Goal: Task Accomplishment & Management: Manage account settings

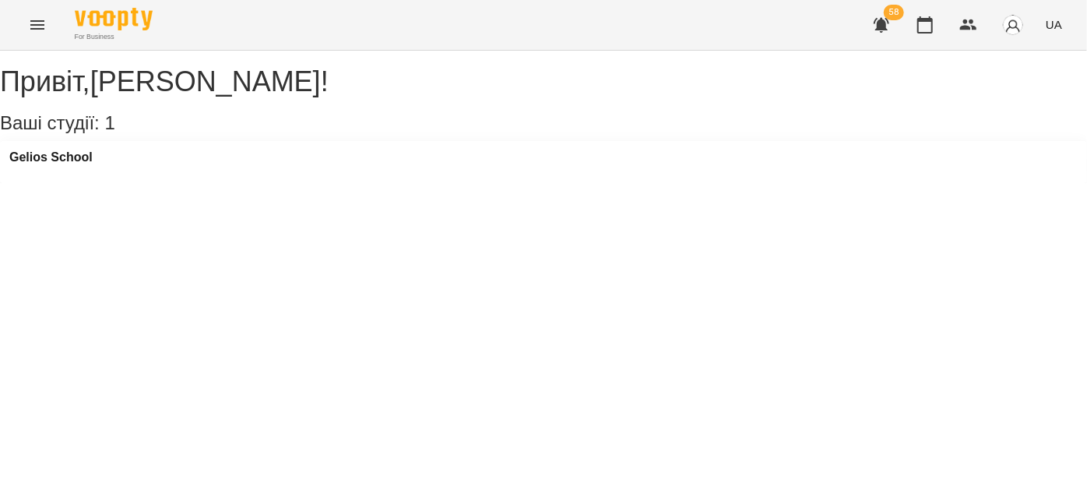
click at [26, 35] on button "Menu" at bounding box center [37, 24] width 37 height 37
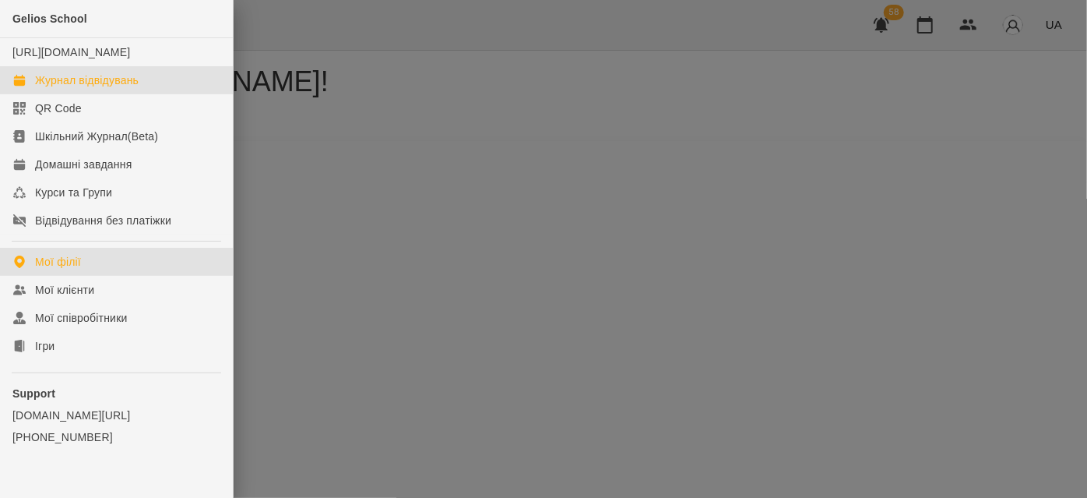
click at [135, 94] on link "Журнал відвідувань" at bounding box center [116, 80] width 233 height 28
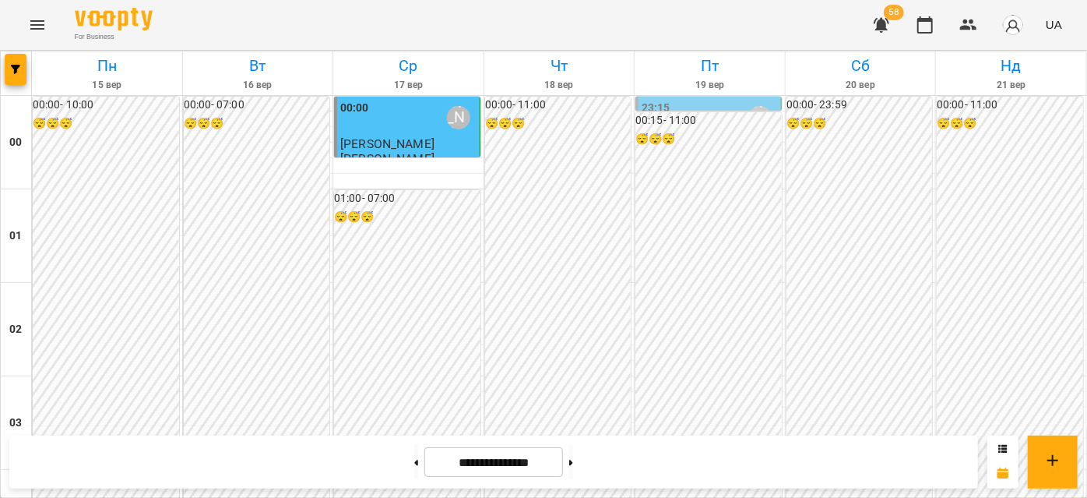
scroll to position [1769, 0]
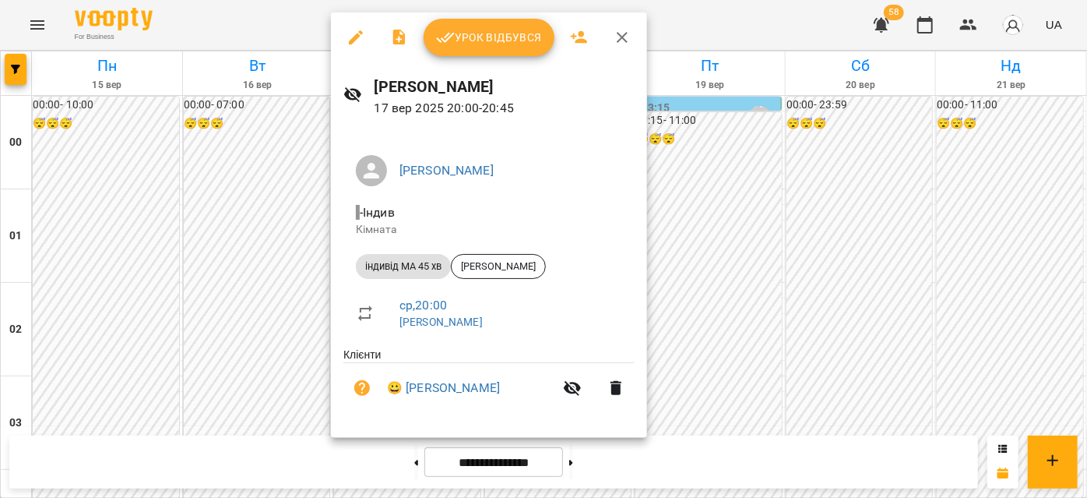
click at [355, 40] on icon "button" at bounding box center [356, 37] width 14 height 14
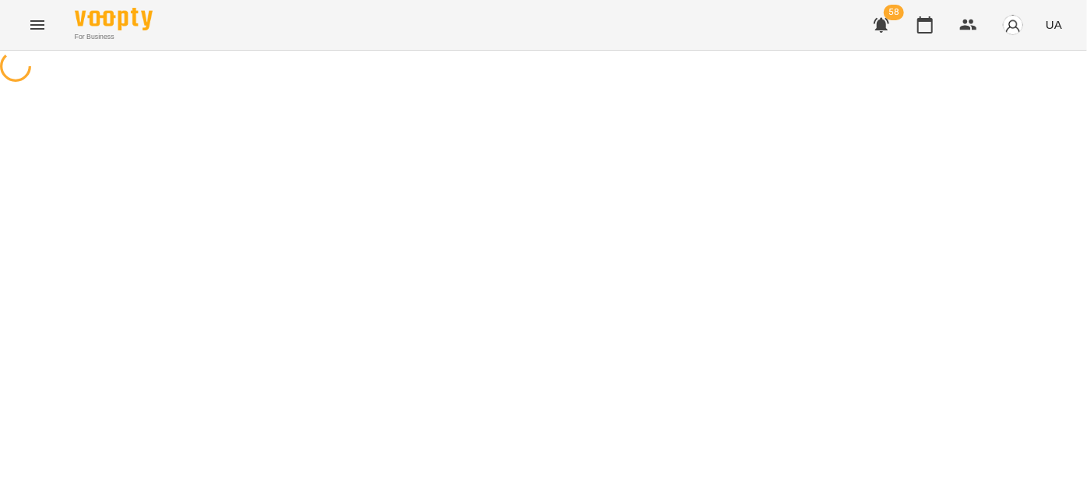
select select "**********"
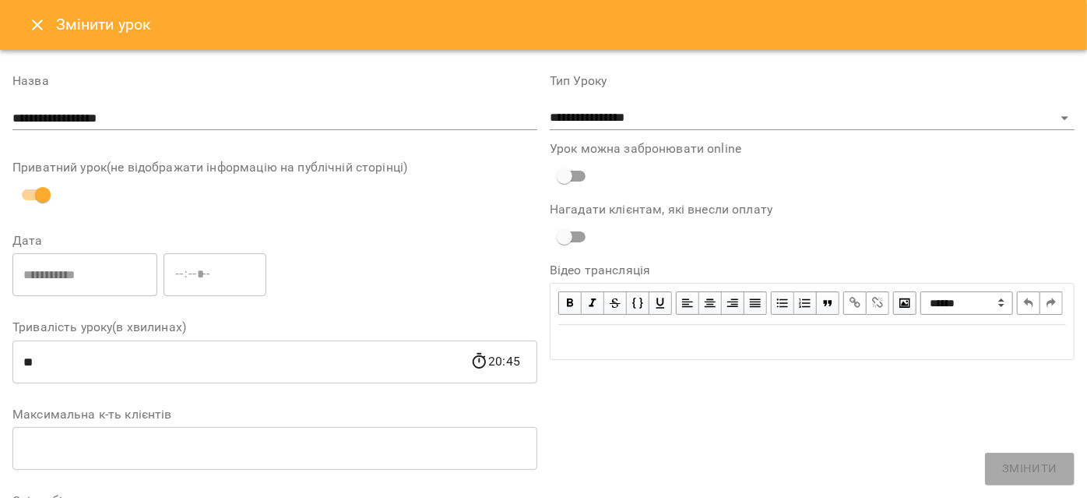
click at [31, 25] on icon "Close" at bounding box center [37, 25] width 19 height 19
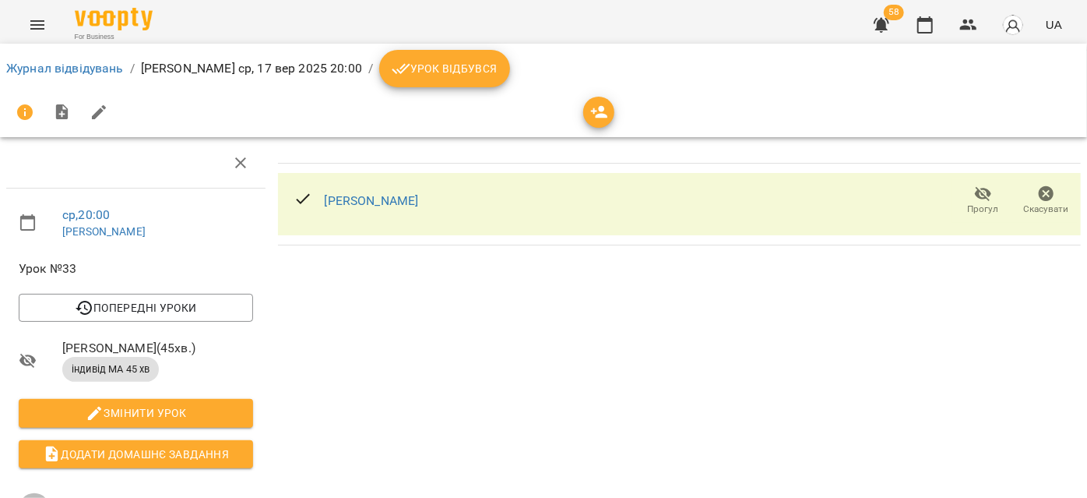
click at [1039, 199] on icon "button" at bounding box center [1047, 194] width 16 height 16
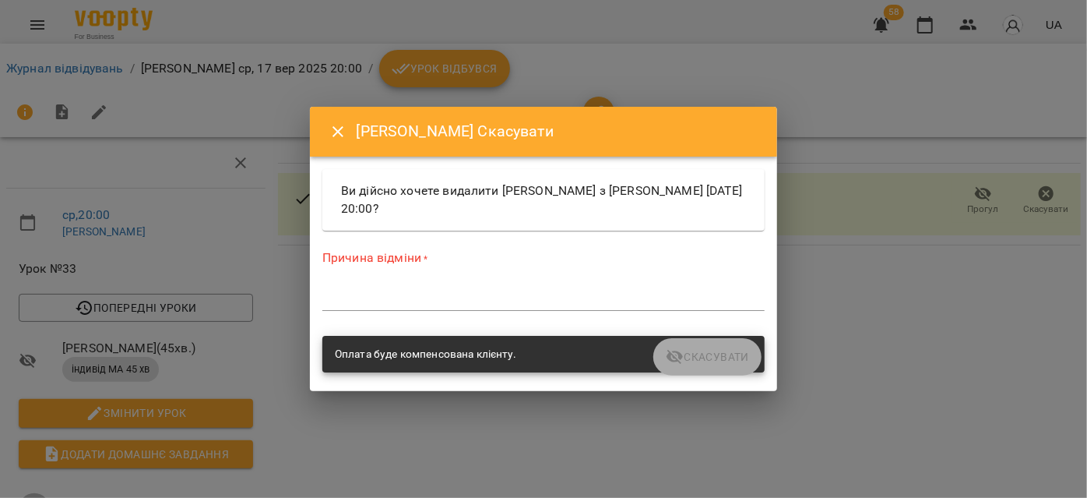
click at [492, 295] on textarea at bounding box center [543, 297] width 442 height 15
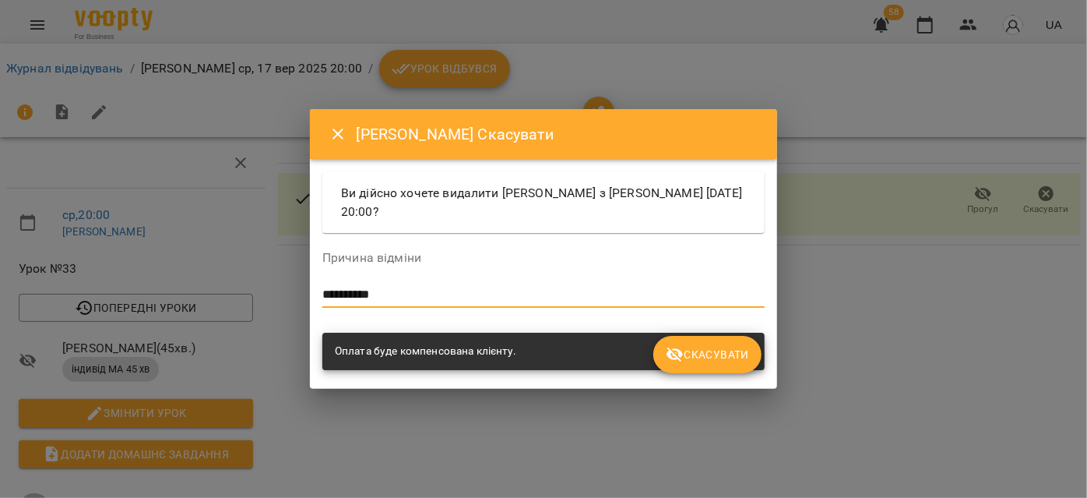
type textarea "**********"
click at [715, 364] on button "Скасувати" at bounding box center [707, 354] width 108 height 37
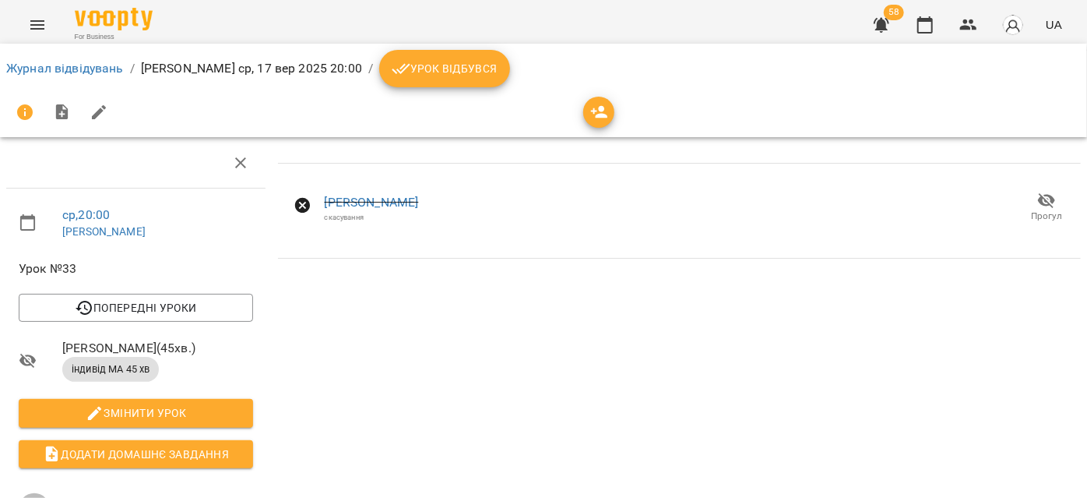
click at [23, 29] on button "Menu" at bounding box center [37, 24] width 37 height 37
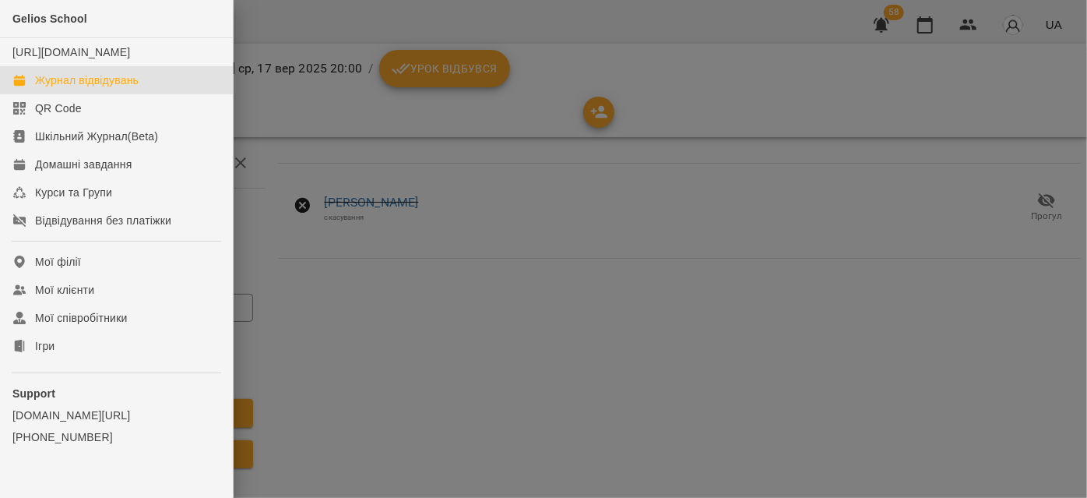
click at [120, 88] on div "Журнал відвідувань" at bounding box center [87, 80] width 104 height 16
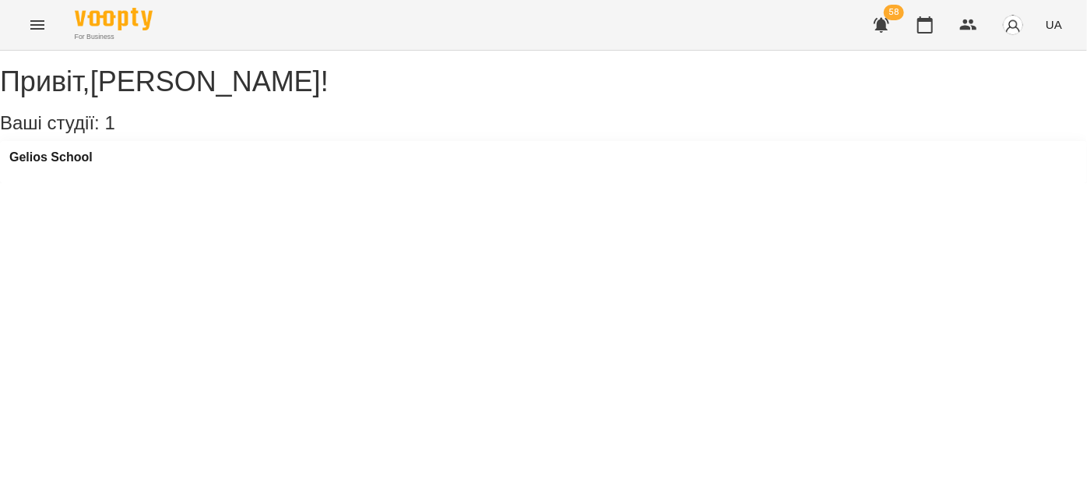
click at [33, 29] on icon "Menu" at bounding box center [37, 24] width 14 height 9
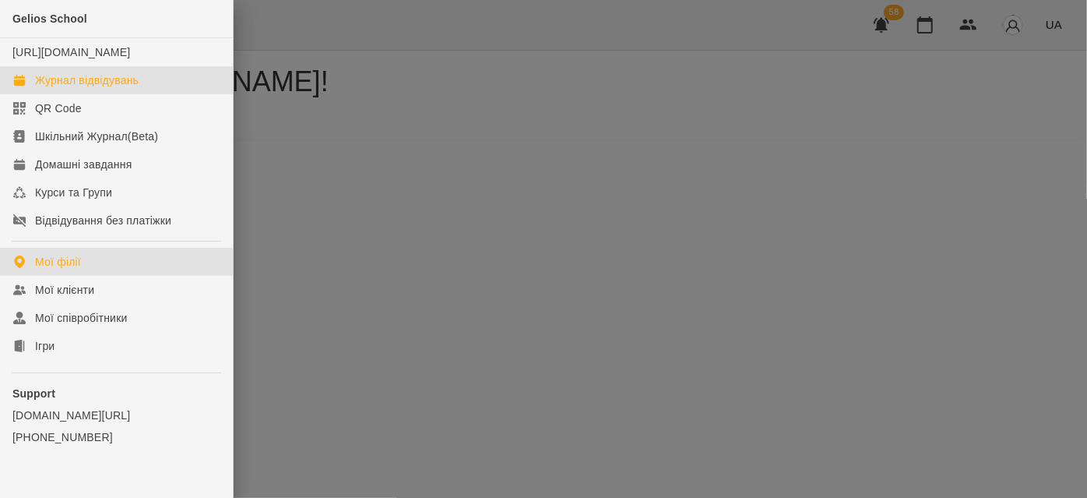
click at [92, 88] on div "Журнал відвідувань" at bounding box center [87, 80] width 104 height 16
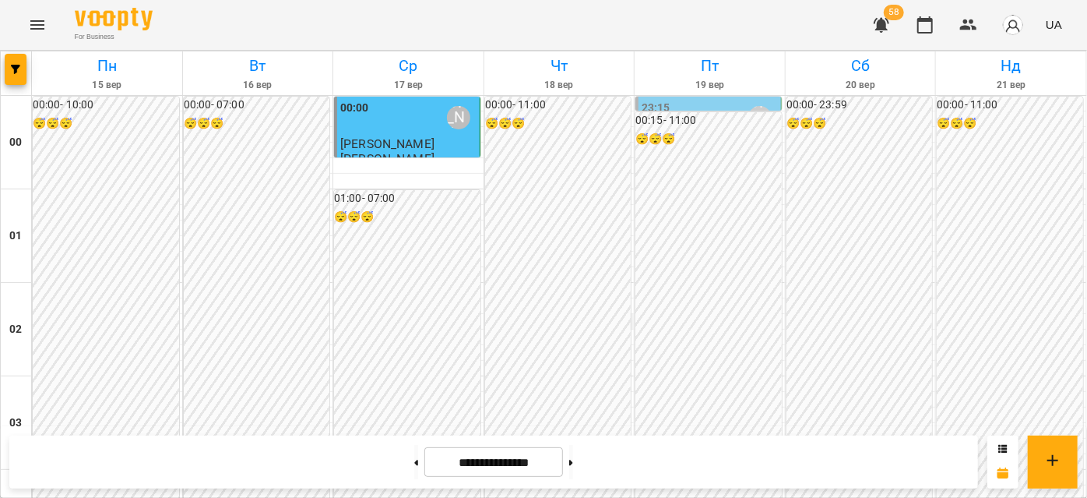
scroll to position [1203, 0]
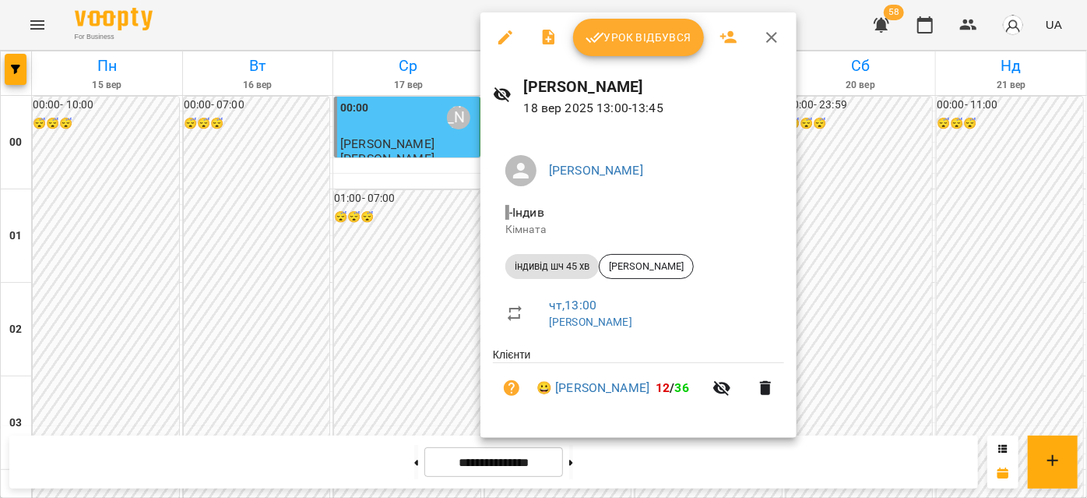
click at [765, 33] on icon "button" at bounding box center [771, 37] width 19 height 19
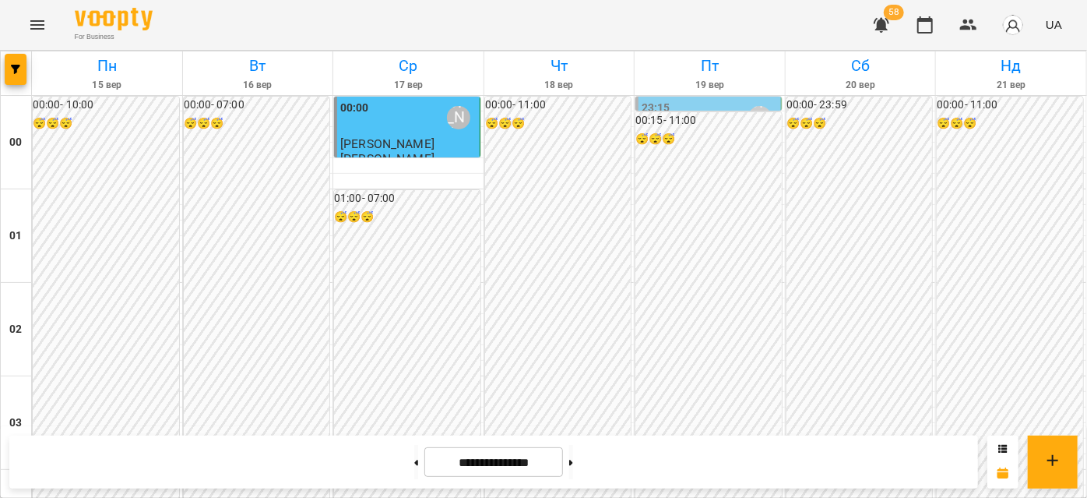
scroll to position [1274, 0]
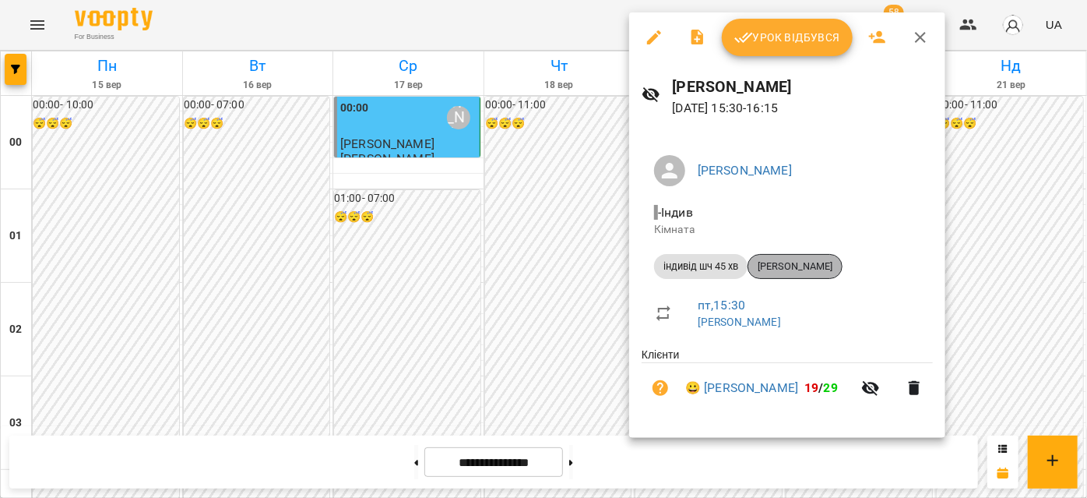
click at [776, 266] on span "[PERSON_NAME]" at bounding box center [794, 266] width 93 height 14
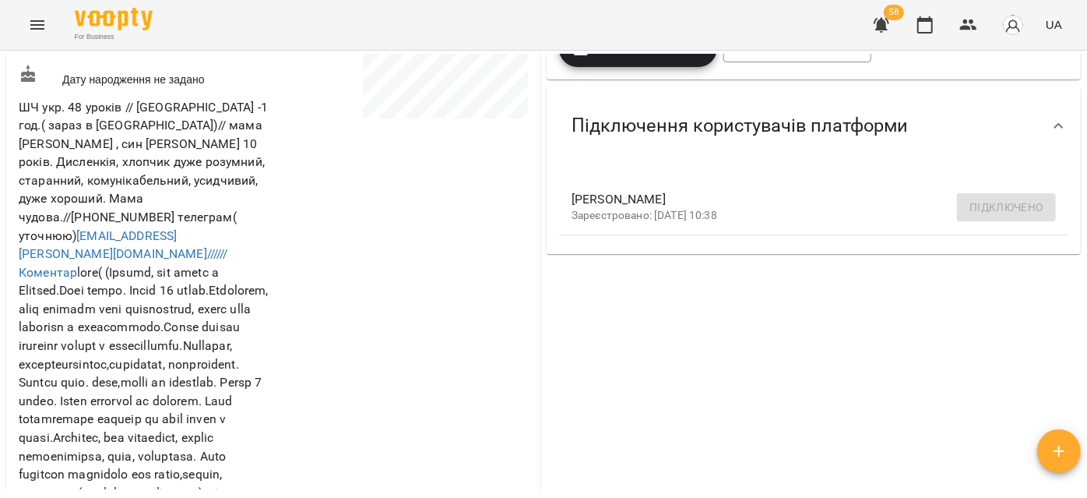
scroll to position [424, 0]
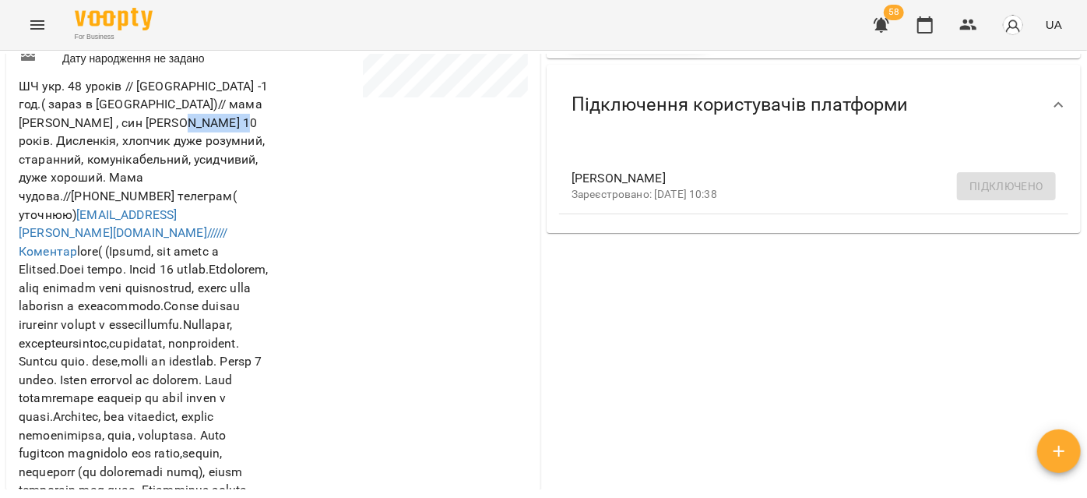
drag, startPoint x: 179, startPoint y: 149, endPoint x: 237, endPoint y: 149, distance: 57.6
click at [237, 149] on span "ШЧ укр. 48 уроків // Польща -1 год.( зараз в Україні)// мама Горобець Олена , с…" at bounding box center [144, 481] width 251 height 804
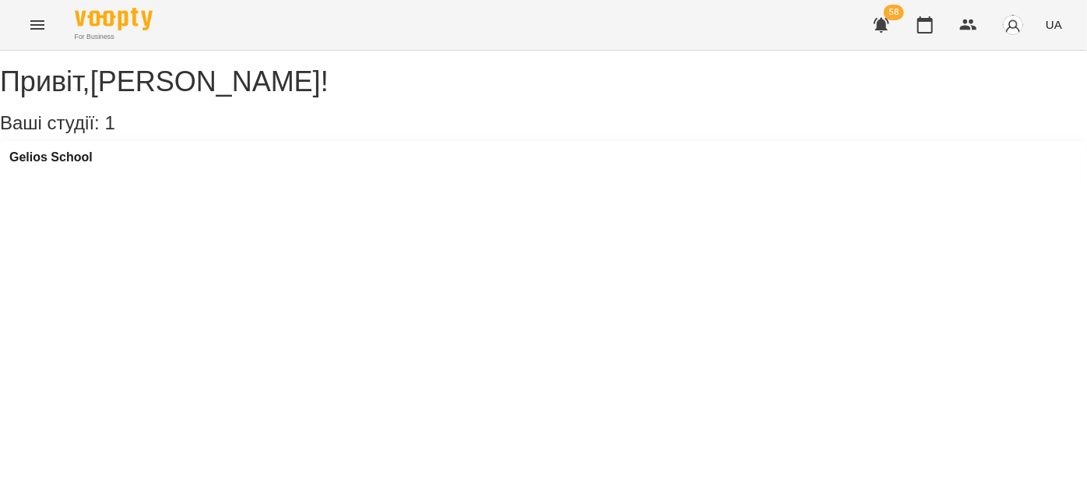
click at [31, 23] on icon "Menu" at bounding box center [37, 25] width 19 height 19
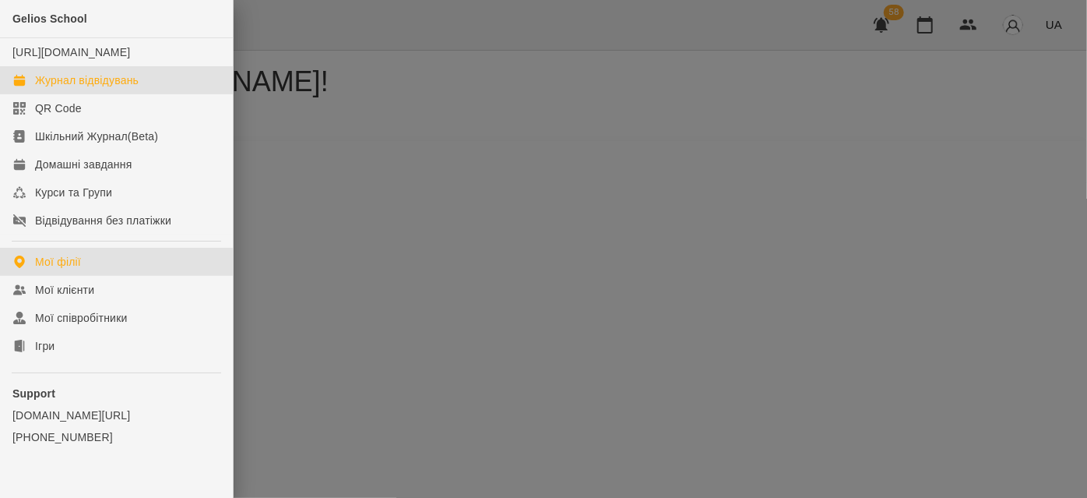
click at [66, 88] on div "Журнал відвідувань" at bounding box center [87, 80] width 104 height 16
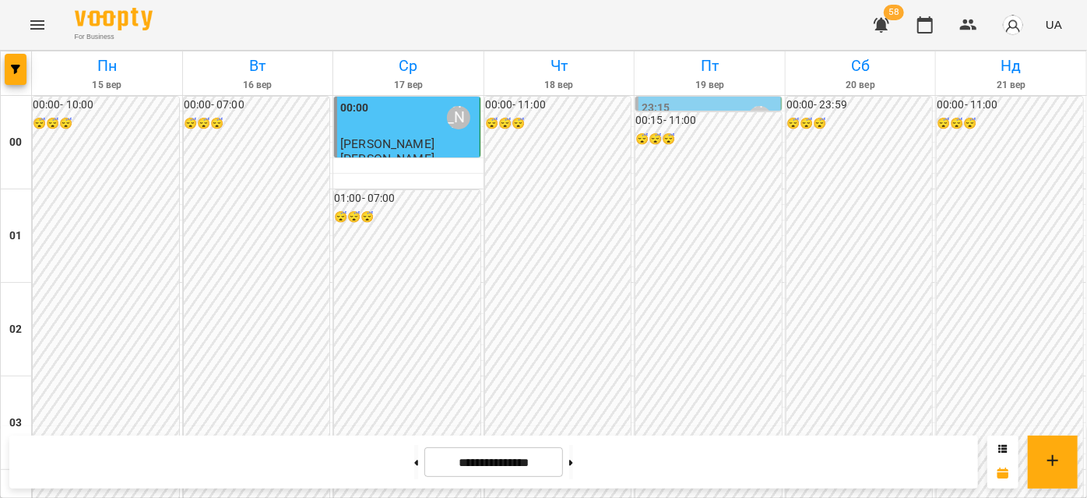
scroll to position [1910, 0]
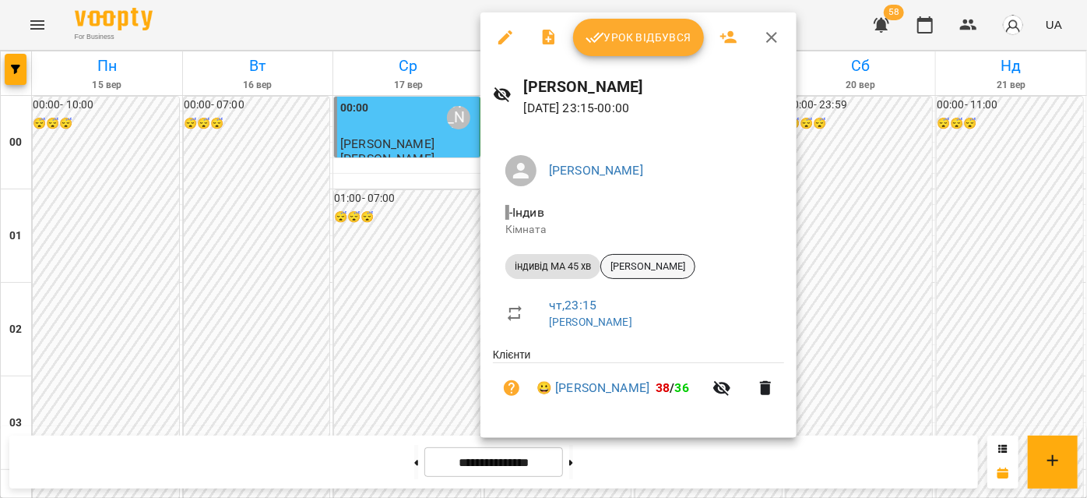
click at [659, 260] on span "[PERSON_NAME]" at bounding box center [647, 266] width 93 height 14
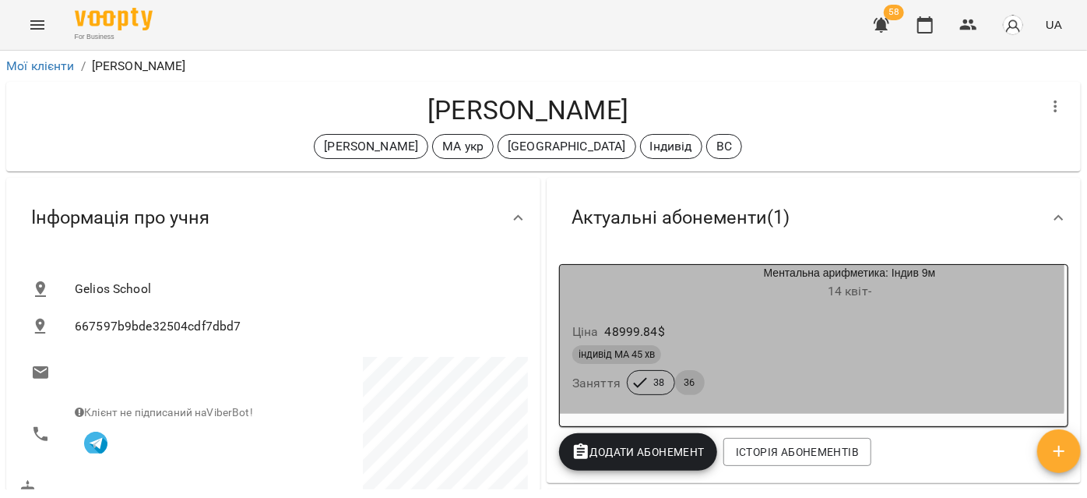
drag, startPoint x: 594, startPoint y: 330, endPoint x: 656, endPoint y: 330, distance: 61.5
click at [656, 330] on div "Ціна 48999.84 $" at bounding box center [812, 332] width 486 height 28
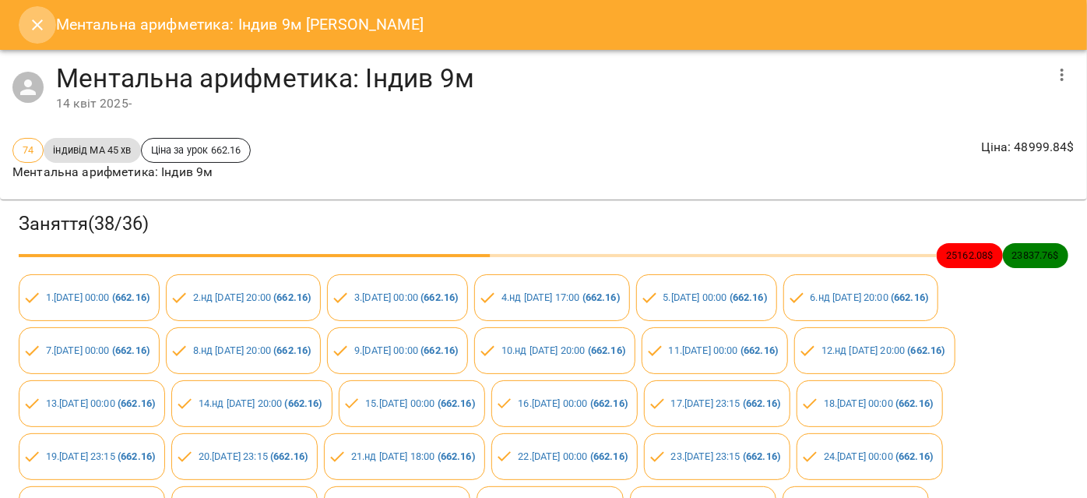
click at [21, 24] on button "Close" at bounding box center [37, 24] width 37 height 37
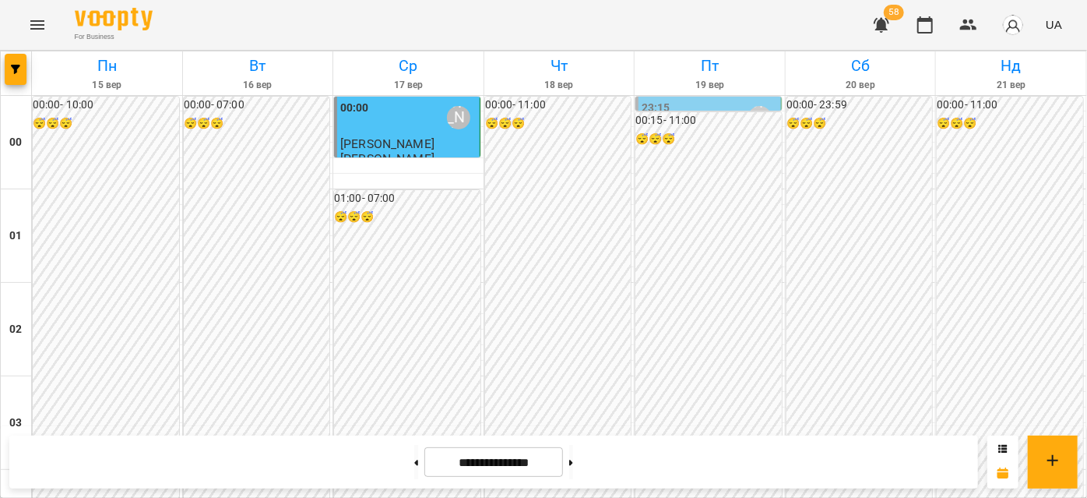
scroll to position [1486, 0]
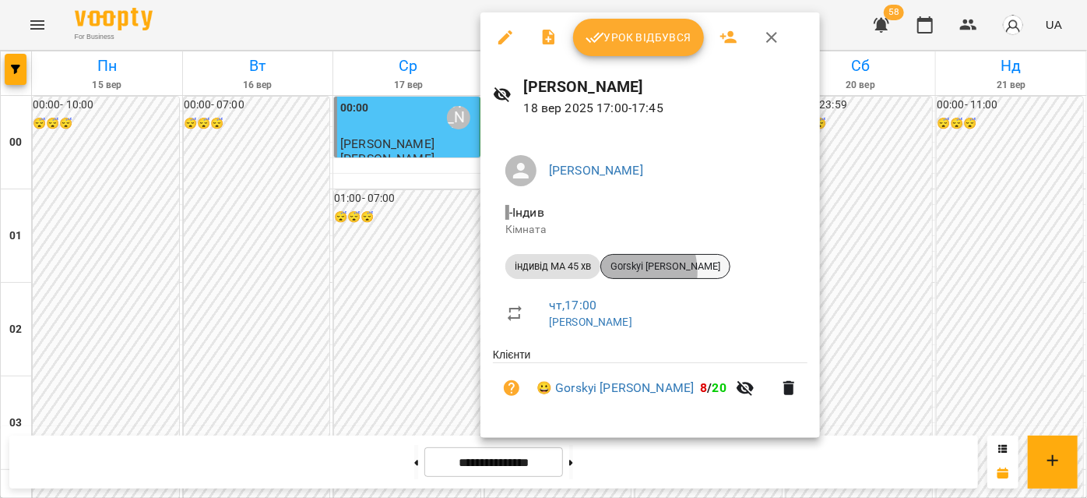
click at [629, 271] on span "Gorskyi [PERSON_NAME]" at bounding box center [665, 266] width 128 height 14
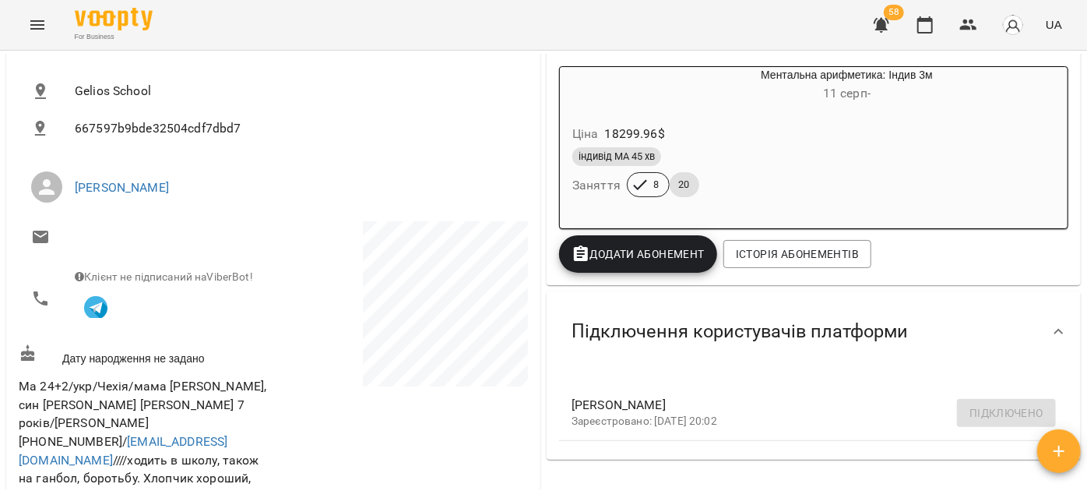
scroll to position [283, 0]
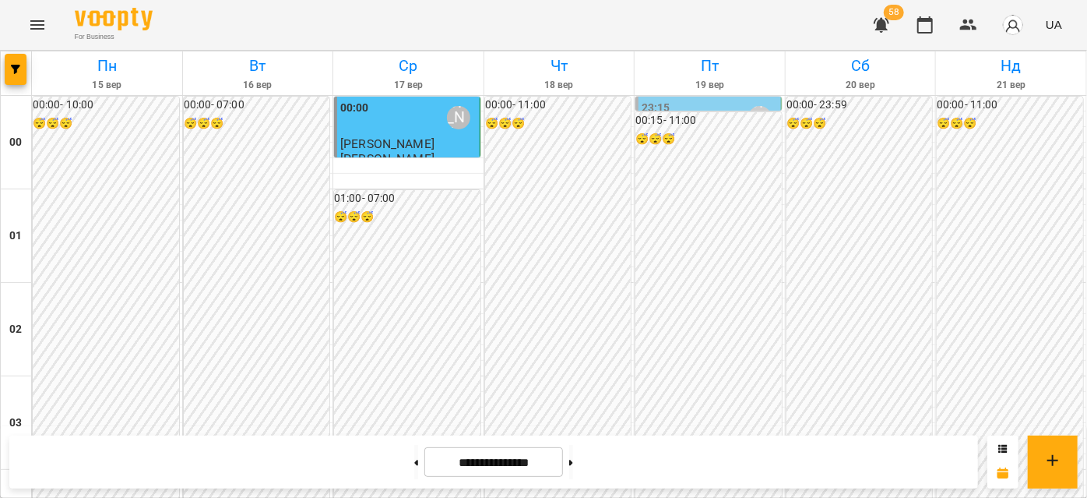
scroll to position [1416, 0]
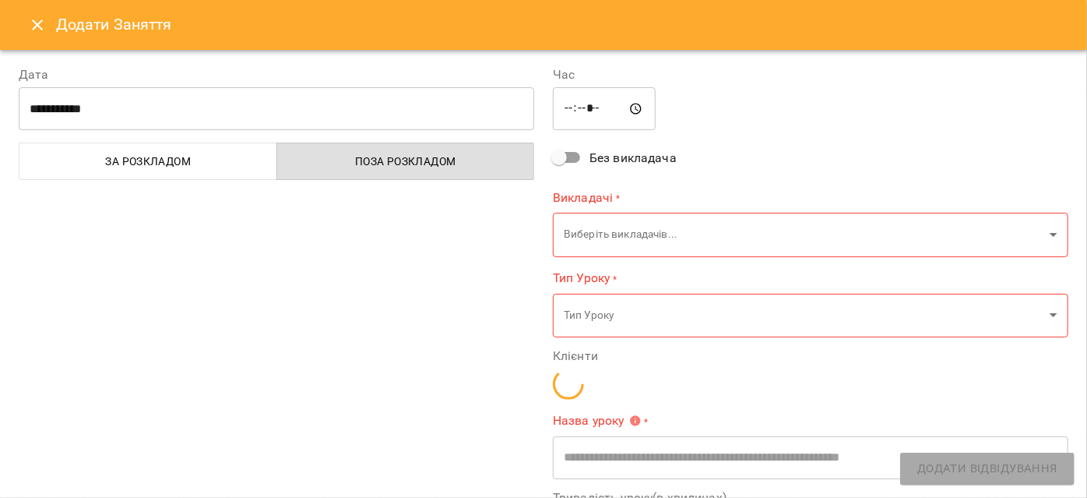
type input "**********"
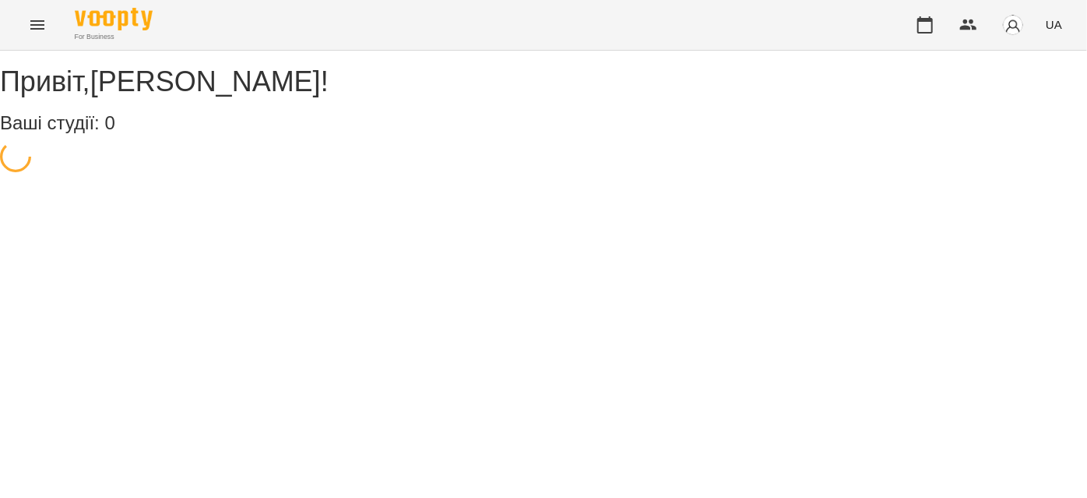
click at [28, 27] on button "Menu" at bounding box center [37, 24] width 37 height 37
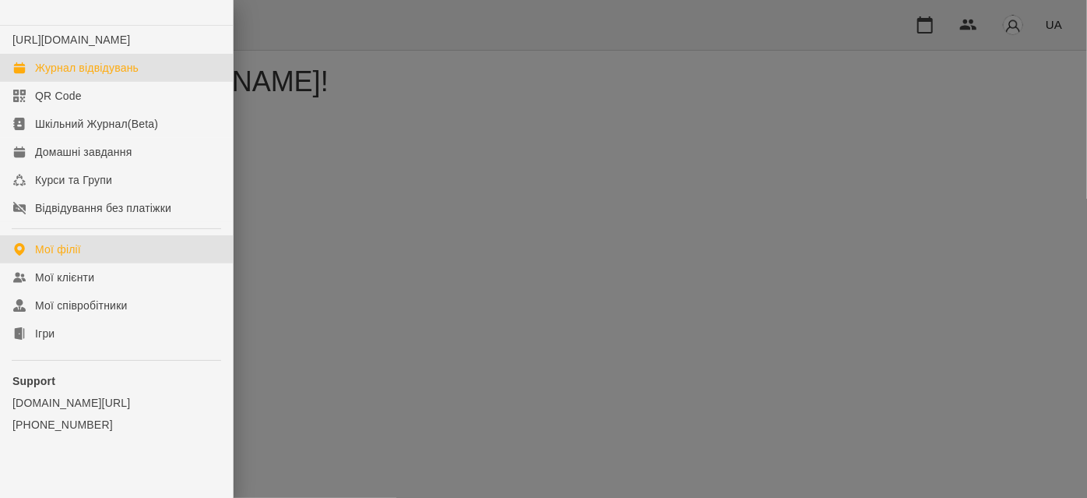
click at [95, 82] on link "Журнал відвідувань" at bounding box center [116, 68] width 233 height 28
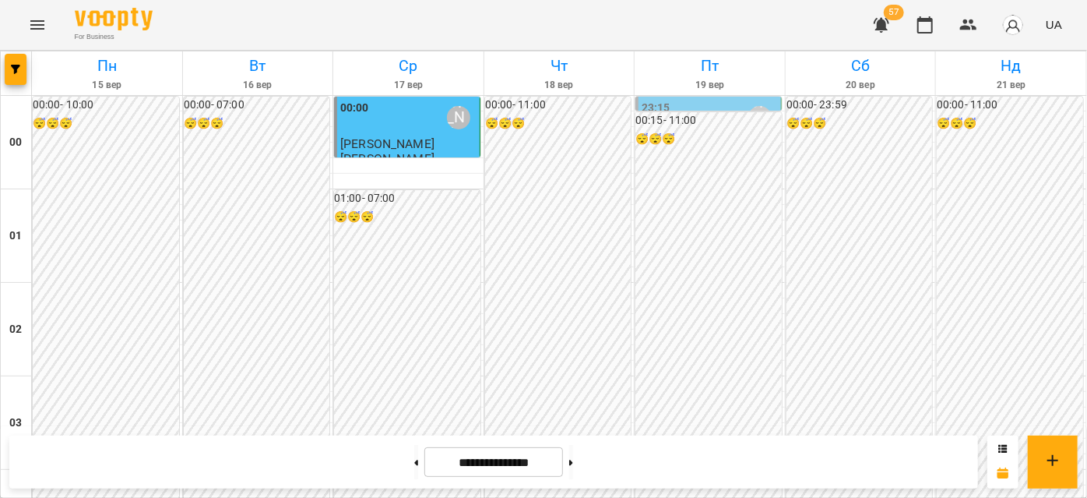
scroll to position [1557, 0]
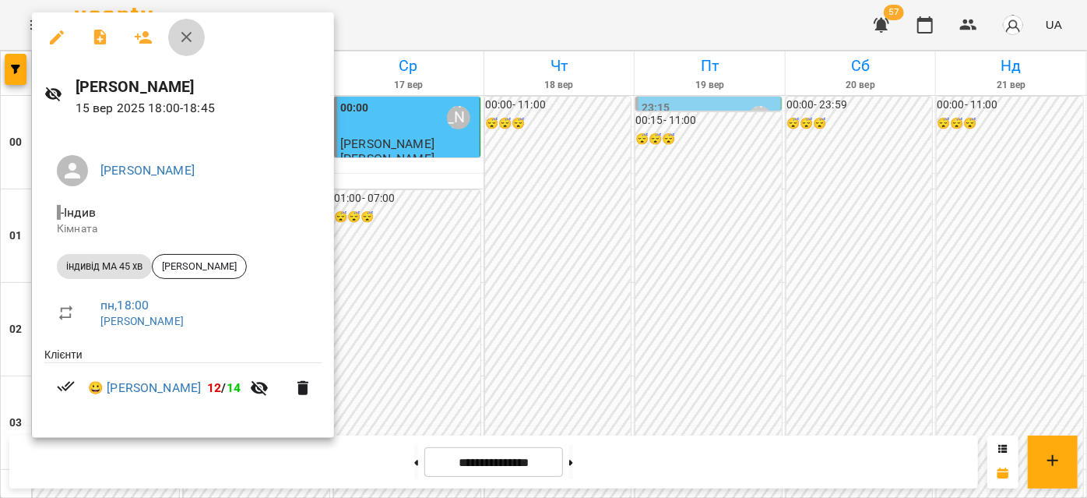
click at [188, 36] on icon "button" at bounding box center [186, 37] width 11 height 11
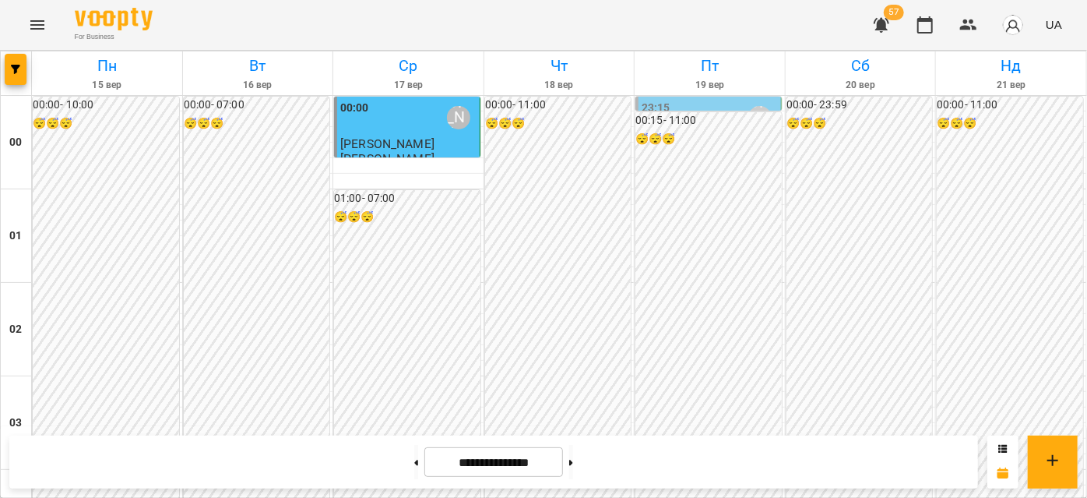
scroll to position [1698, 0]
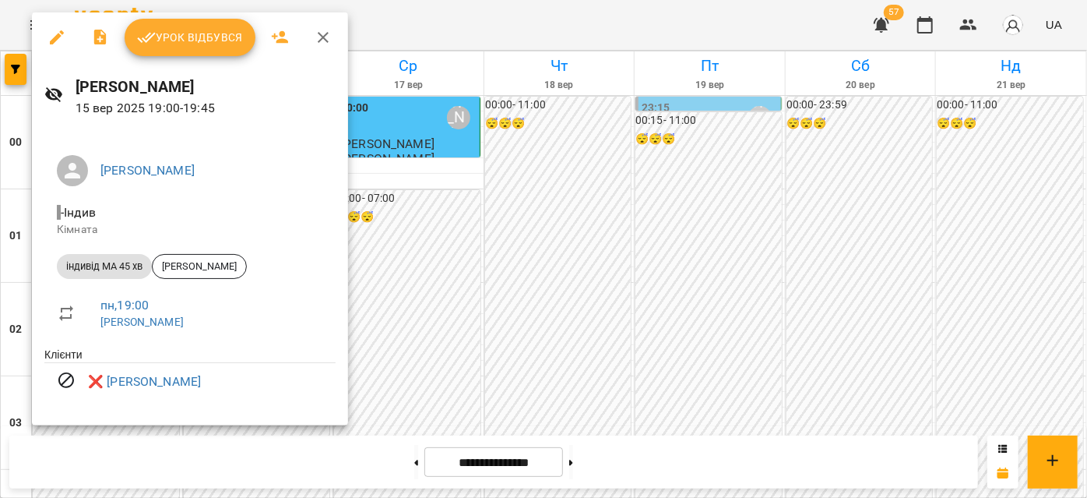
click at [315, 37] on icon "button" at bounding box center [323, 37] width 19 height 19
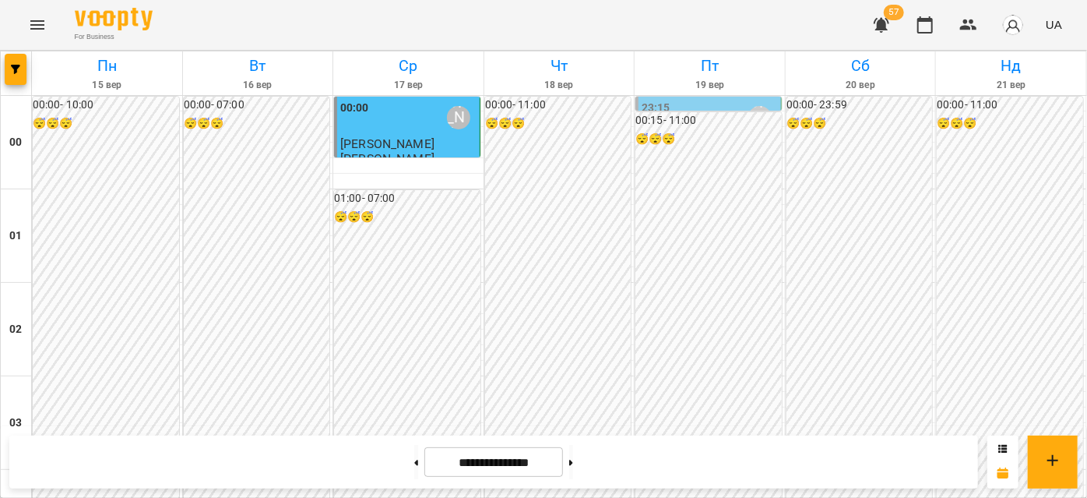
scroll to position [1910, 0]
